Goal: Task Accomplishment & Management: Manage account settings

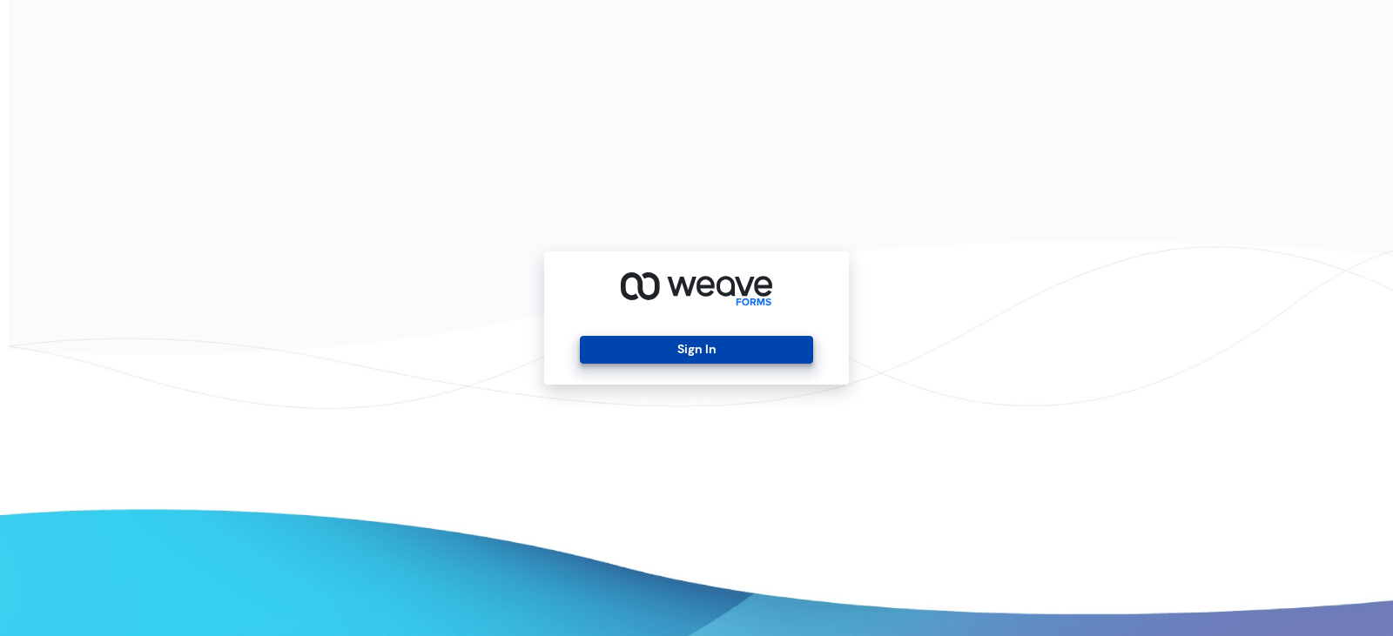
click at [699, 346] on button "Sign In" at bounding box center [696, 350] width 232 height 28
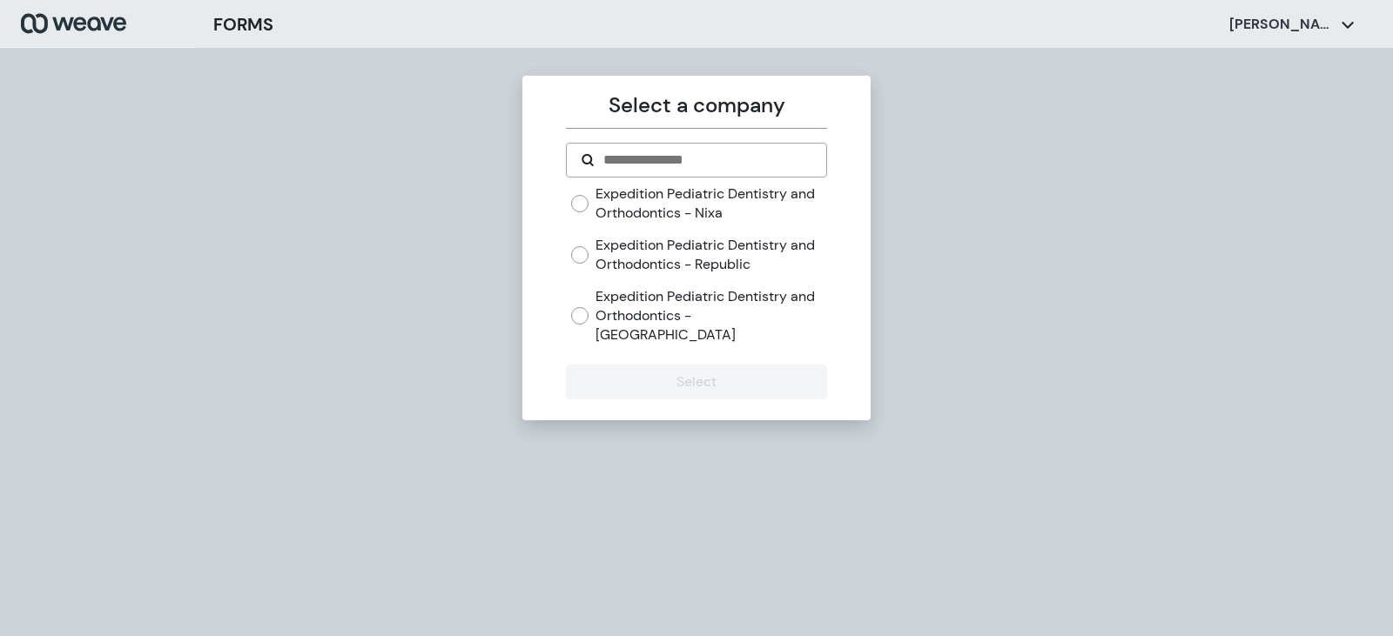
click at [729, 266] on label "Expedition Pediatric Dentistry and Orthodontics - Republic" at bounding box center [710, 254] width 231 height 37
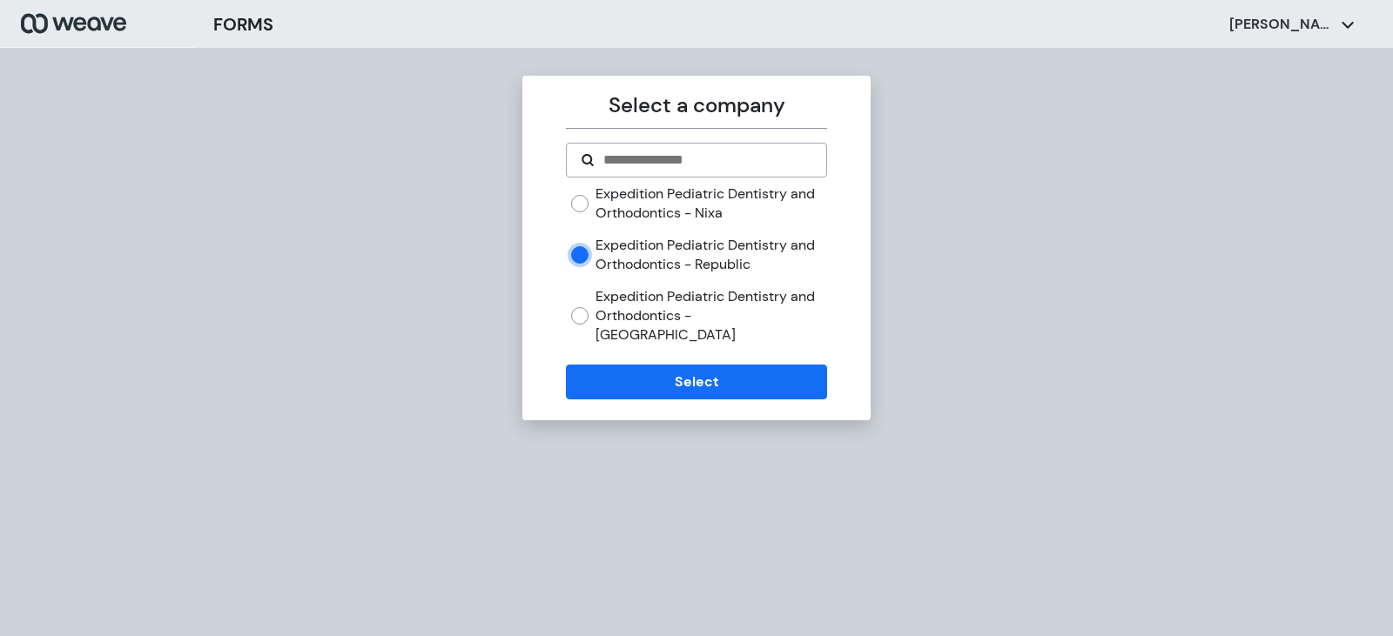
click at [754, 345] on form "Expedition Pediatric Dentistry and Orthodontics - Nixa Expedition Pediatric Den…" at bounding box center [696, 271] width 260 height 257
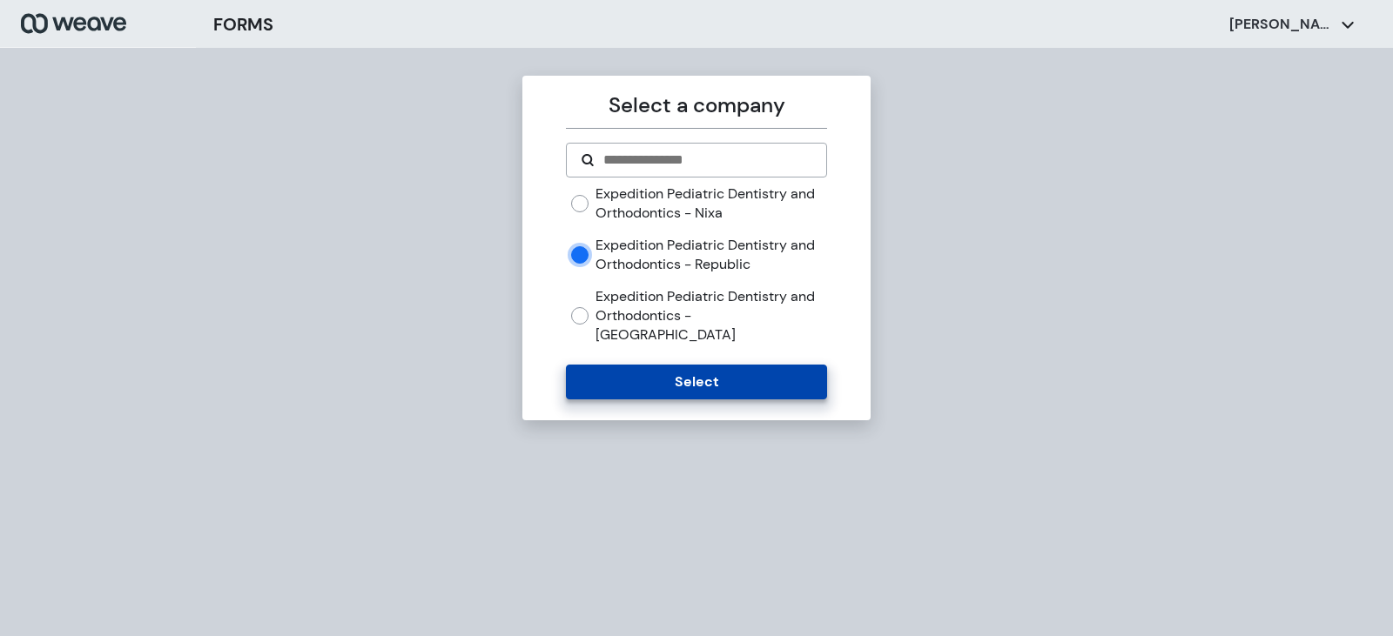
click at [750, 365] on button "Select" at bounding box center [696, 382] width 260 height 35
